Goal: Transaction & Acquisition: Purchase product/service

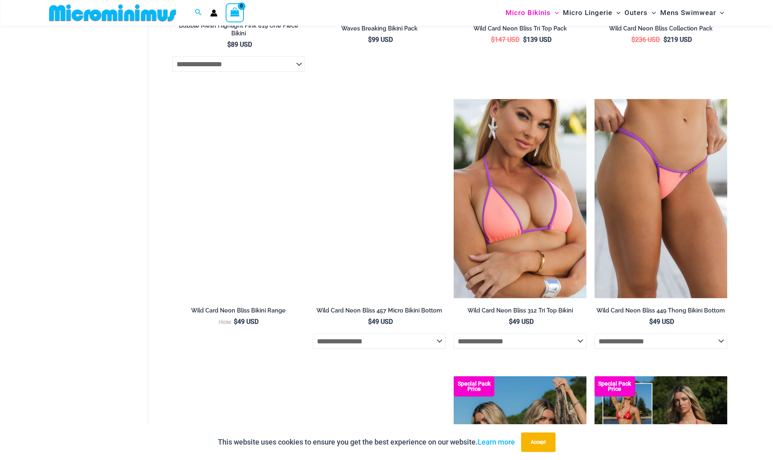
scroll to position [1803, 0]
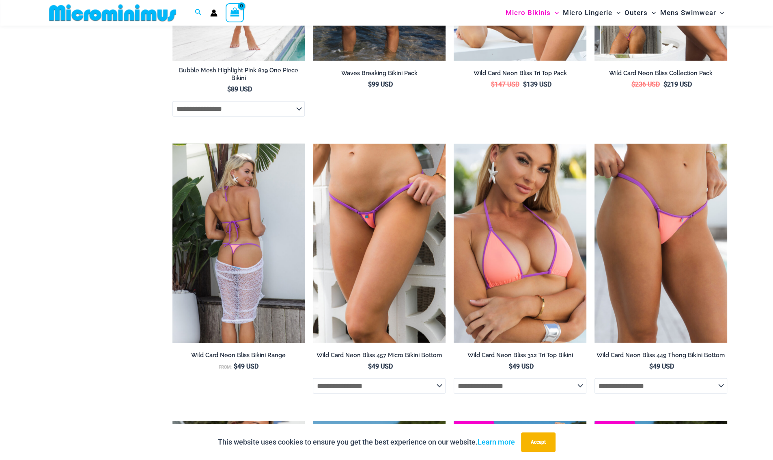
click at [239, 173] on img at bounding box center [239, 243] width 133 height 199
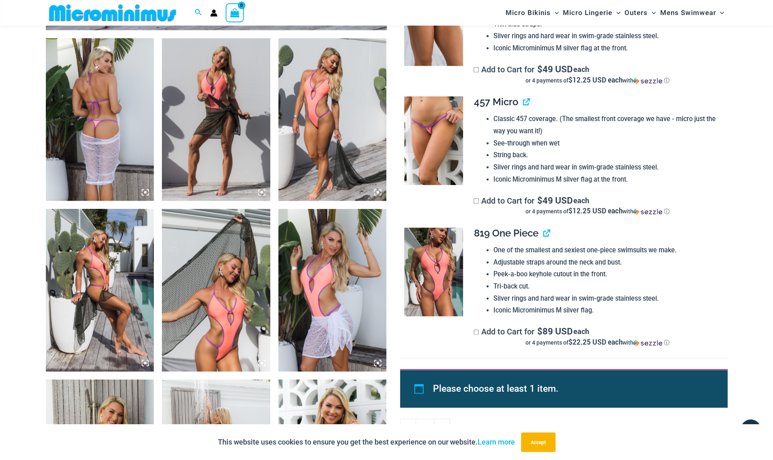
scroll to position [619, 0]
